Goal: Task Accomplishment & Management: Manage account settings

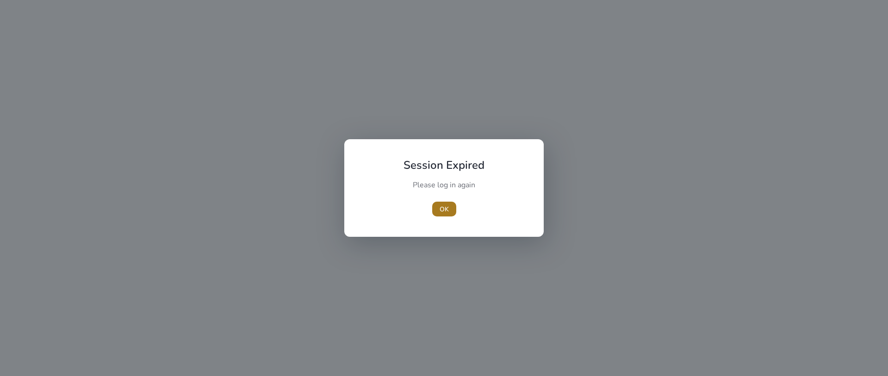
click at [444, 213] on span "OK" at bounding box center [444, 210] width 9 height 10
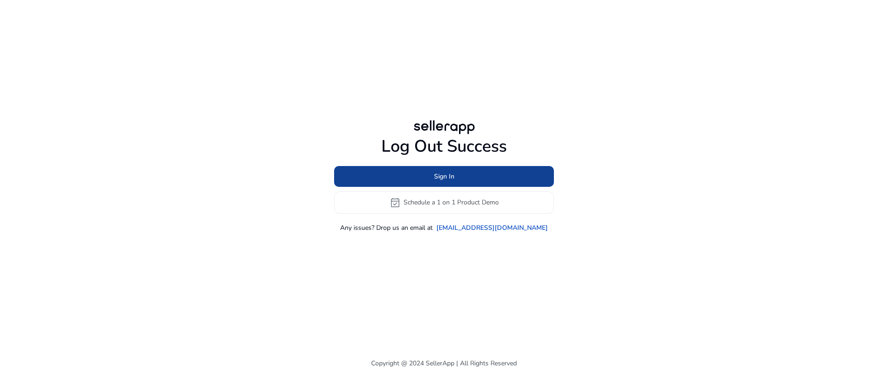
click at [459, 180] on span at bounding box center [444, 176] width 220 height 22
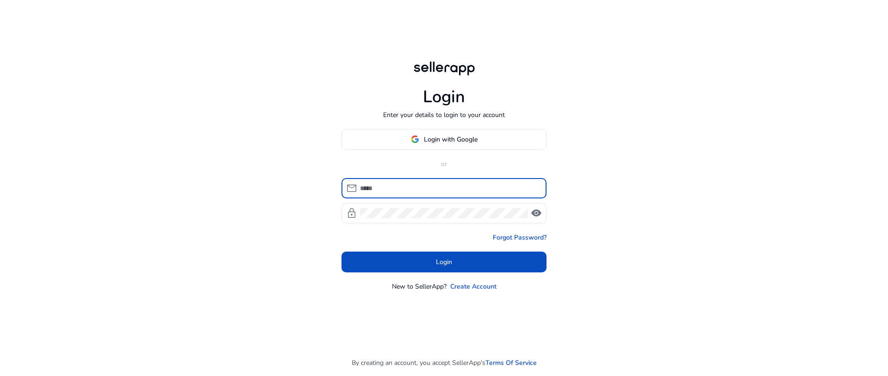
type input "**********"
click at [408, 181] on div "**********" at bounding box center [449, 188] width 179 height 20
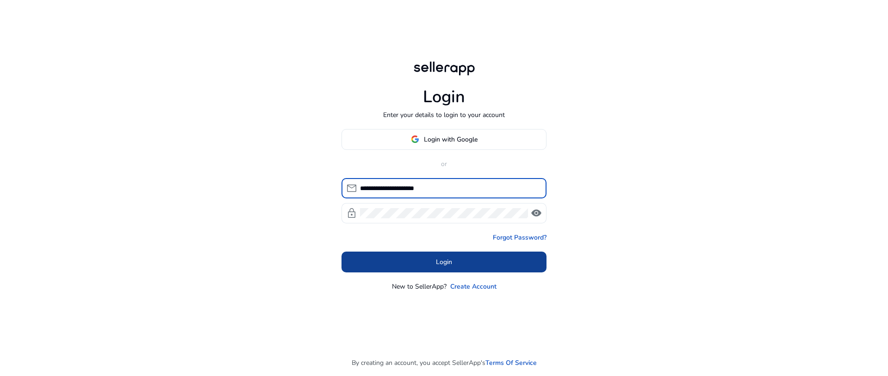
click at [444, 263] on span "Login" at bounding box center [444, 262] width 16 height 10
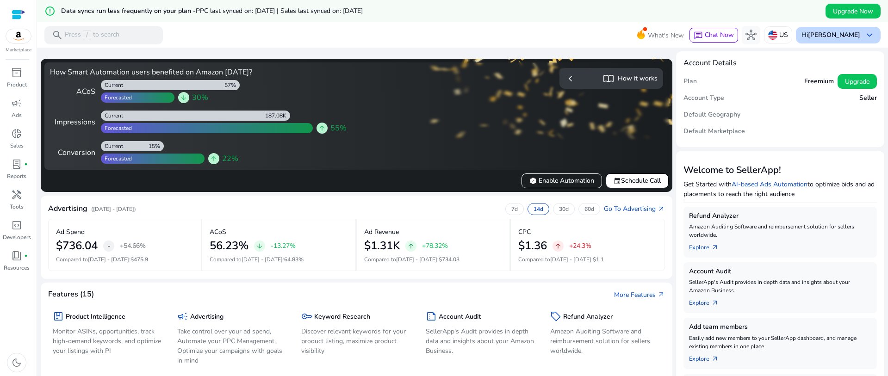
click at [800, 33] on b "[PERSON_NAME]" at bounding box center [834, 35] width 52 height 9
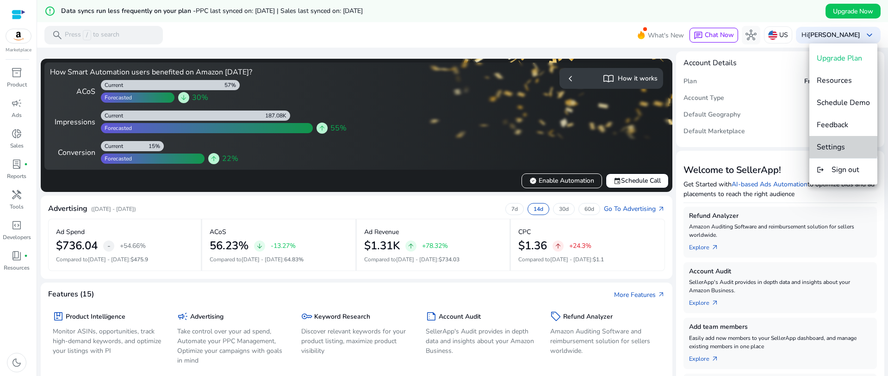
click at [800, 145] on span "Settings" at bounding box center [831, 147] width 28 height 10
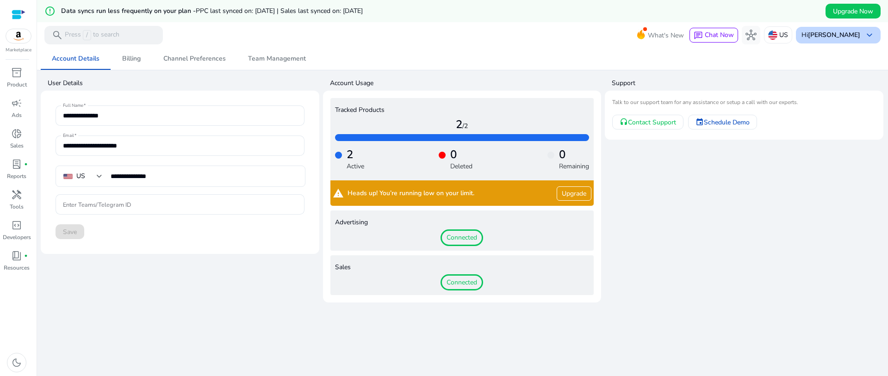
click at [800, 37] on b "[PERSON_NAME]" at bounding box center [834, 35] width 52 height 9
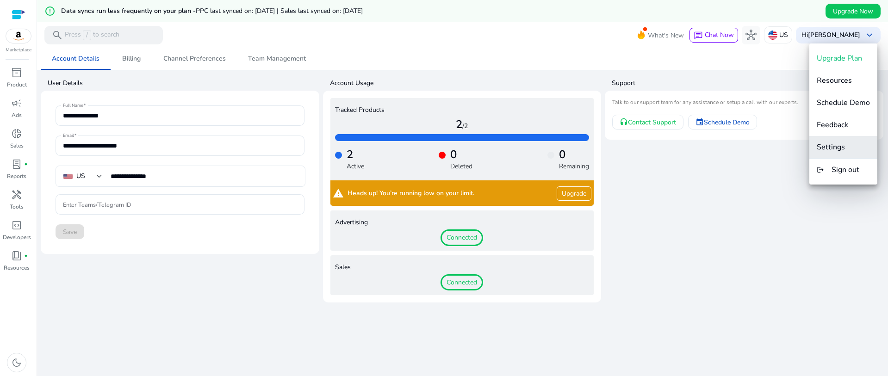
click at [800, 146] on span "Settings" at bounding box center [831, 147] width 28 height 10
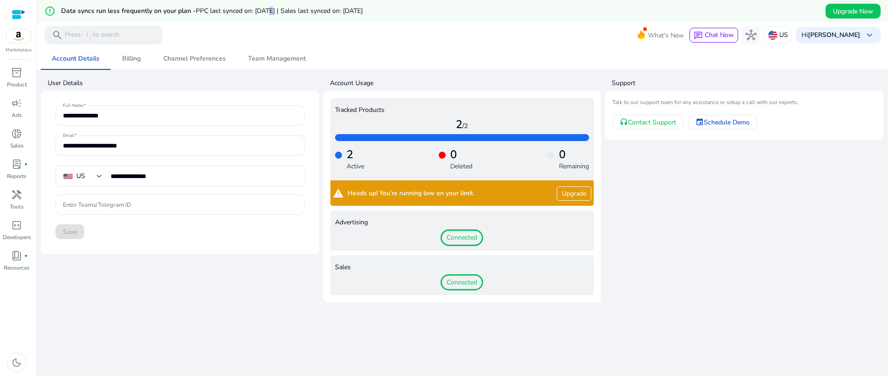
drag, startPoint x: 269, startPoint y: 14, endPoint x: 255, endPoint y: 14, distance: 13.4
click at [267, 13] on span "PPC last synced on: [DATE] | Sales last synced on: [DATE]" at bounding box center [279, 10] width 167 height 9
click at [15, 13] on div at bounding box center [19, 14] width 14 height 11
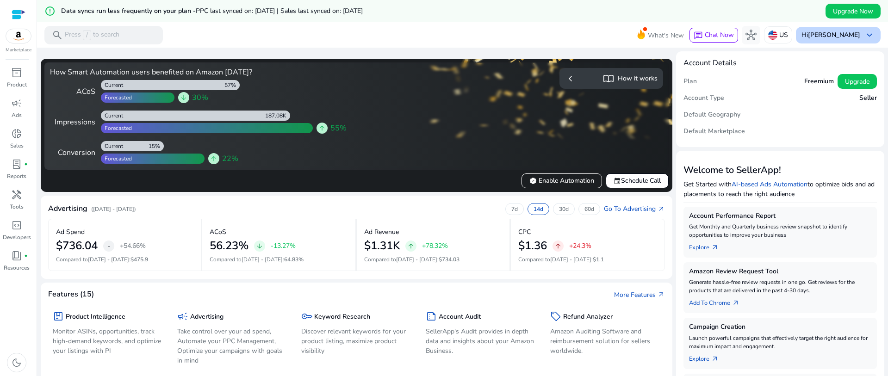
click at [800, 38] on b "[PERSON_NAME]" at bounding box center [834, 35] width 52 height 9
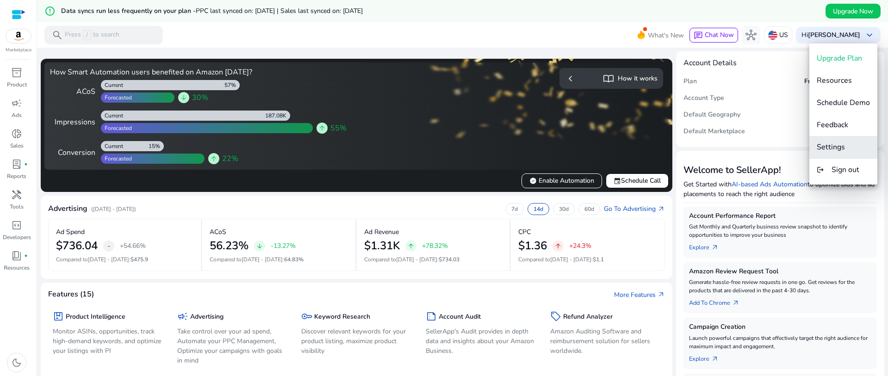
click at [800, 153] on button "Settings" at bounding box center [844, 147] width 68 height 22
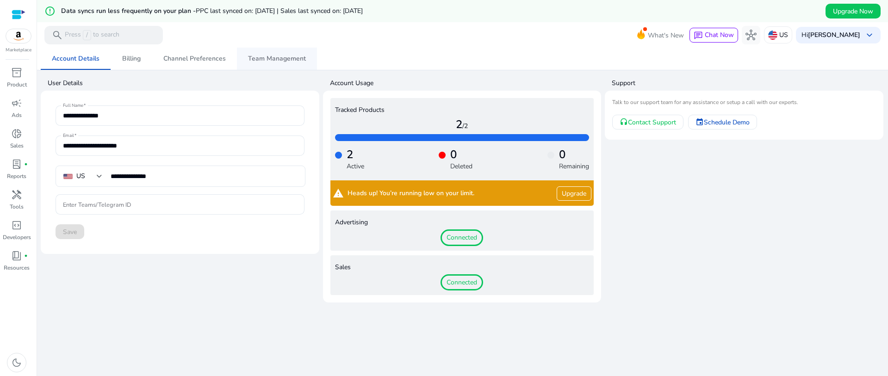
click at [248, 58] on span "Team Management" at bounding box center [277, 59] width 58 height 6
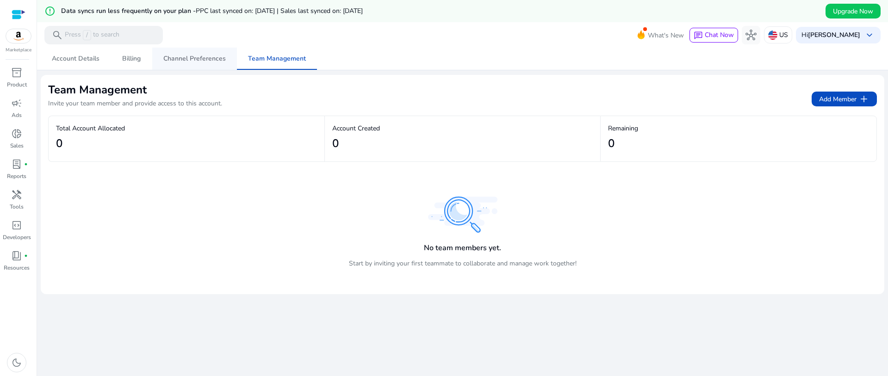
click at [180, 58] on span "Channel Preferences" at bounding box center [194, 59] width 63 height 6
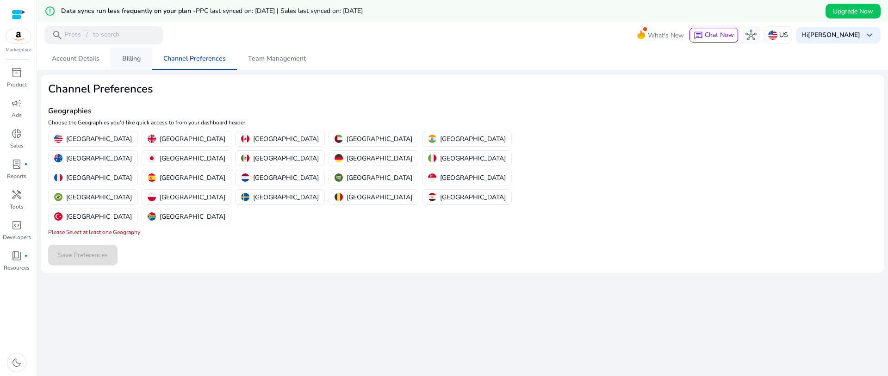
click at [128, 57] on span "Billing" at bounding box center [131, 59] width 19 height 6
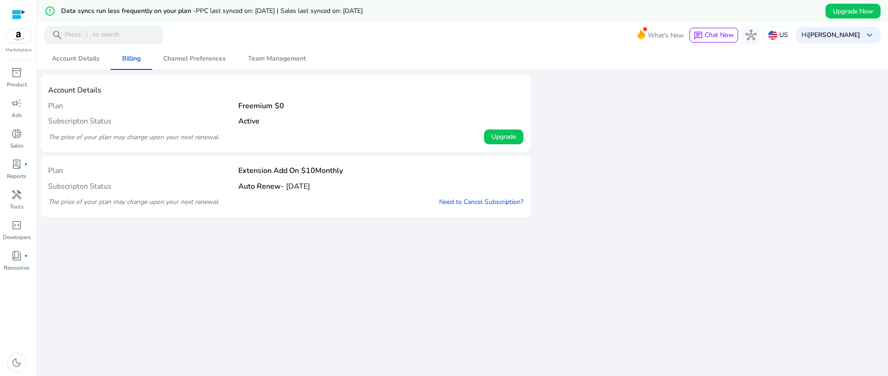
click at [283, 119] on div "Subscripton Status Active" at bounding box center [285, 121] width 475 height 16
